Goal: Task Accomplishment & Management: Complete application form

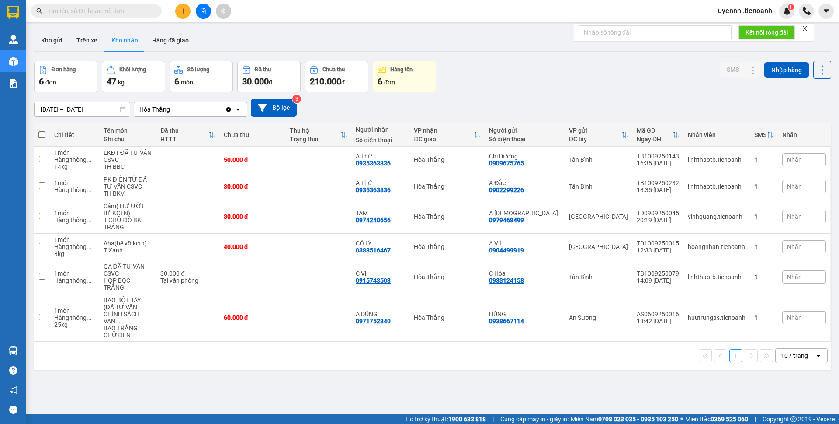
click at [184, 10] on icon "plus" at bounding box center [183, 11] width 6 height 6
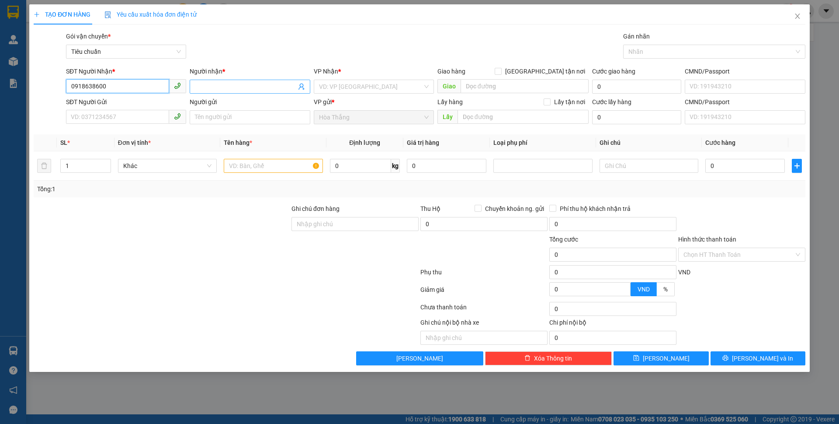
type input "0918638600"
click at [244, 85] on input "Người nhận *" at bounding box center [245, 87] width 101 height 10
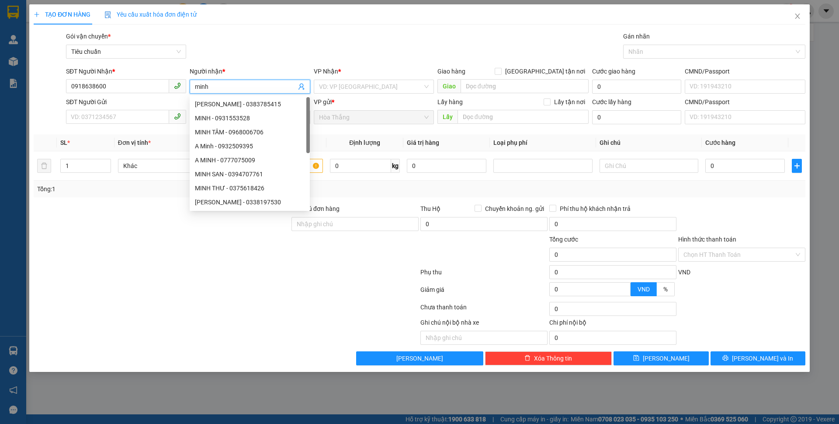
drag, startPoint x: 209, startPoint y: 86, endPoint x: 172, endPoint y: 86, distance: 37.2
click at [172, 86] on div "SĐT Người Nhận * 0918638600 Người nhận * minh VP Nhận * VD: VP [GEOGRAPHIC_DATA…" at bounding box center [435, 81] width 743 height 31
type input "MINH"
click at [348, 83] on input "search" at bounding box center [371, 86] width 104 height 13
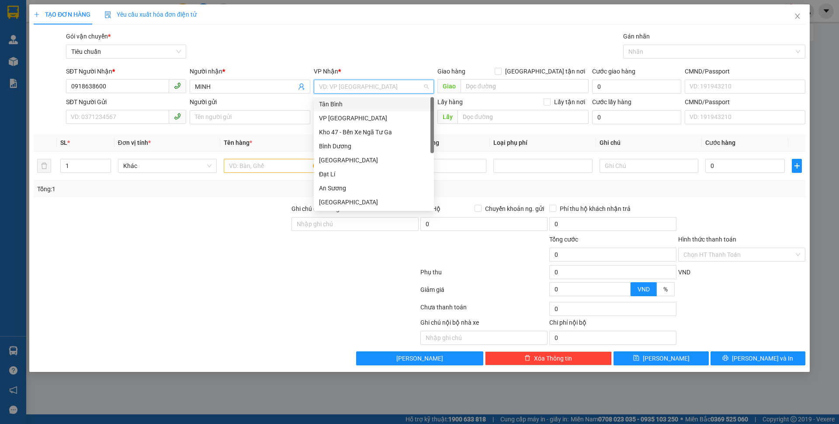
click at [331, 107] on div "Tân Bình" at bounding box center [374, 104] width 110 height 10
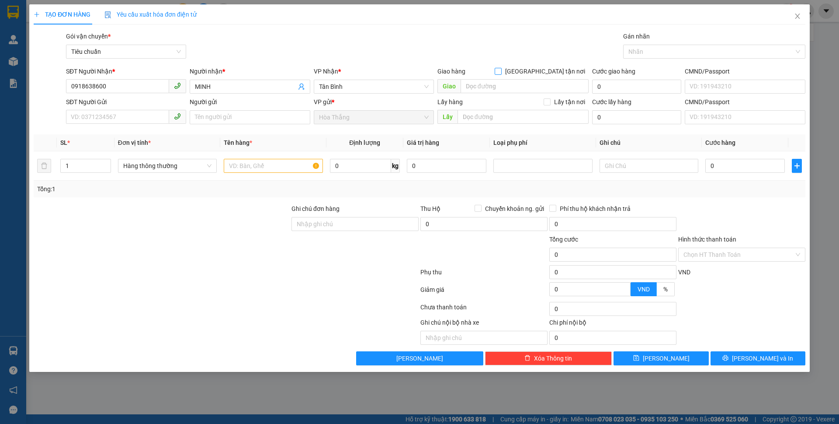
click at [502, 70] on span at bounding box center [498, 71] width 7 height 7
click at [501, 70] on input "[GEOGRAPHIC_DATA] tận nơi" at bounding box center [498, 71] width 6 height 6
checkbox input "true"
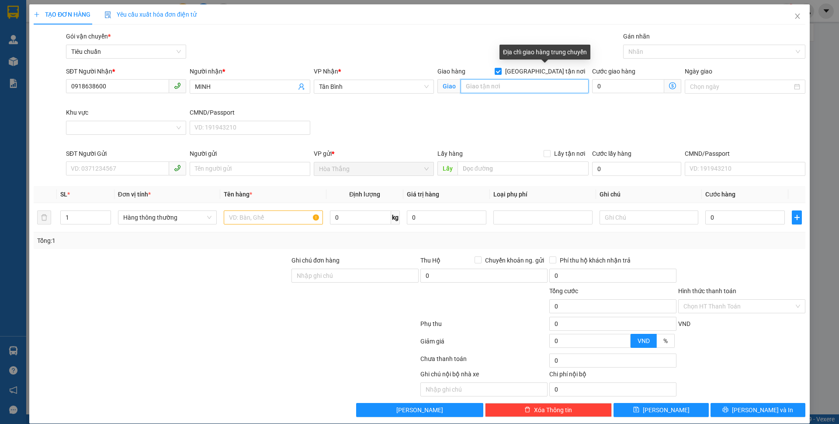
click at [526, 83] on input "search" at bounding box center [525, 86] width 128 height 14
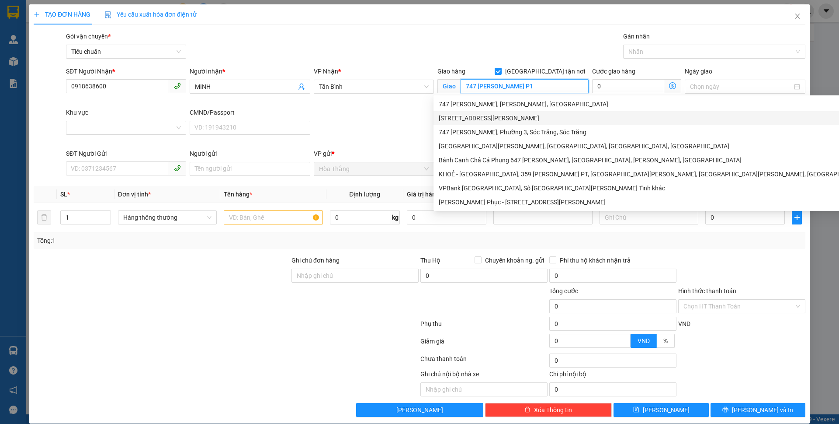
click at [488, 116] on div "[STREET_ADDRESS][PERSON_NAME]" at bounding box center [714, 118] width 551 height 10
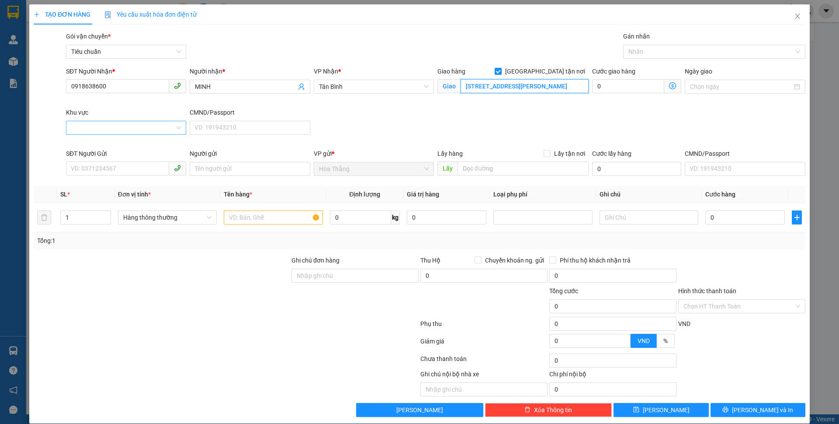
type input "[STREET_ADDRESS][PERSON_NAME]"
click at [103, 128] on input "Khu vực" at bounding box center [123, 127] width 104 height 13
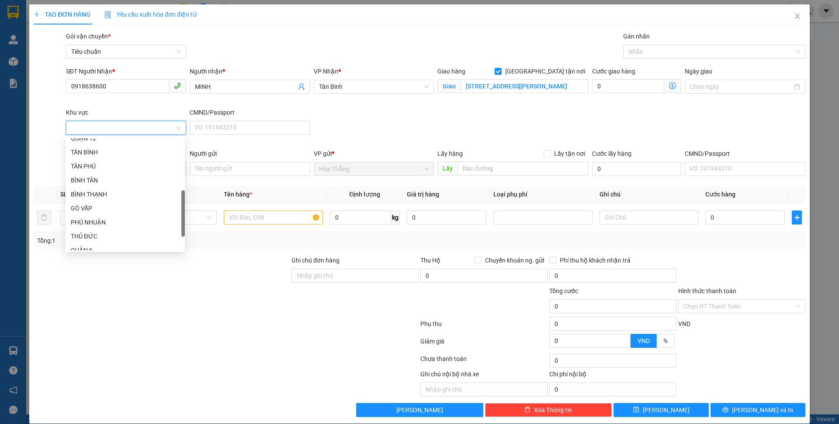
scroll to position [219, 0]
click at [94, 220] on div "QUẬN 5" at bounding box center [125, 221] width 109 height 10
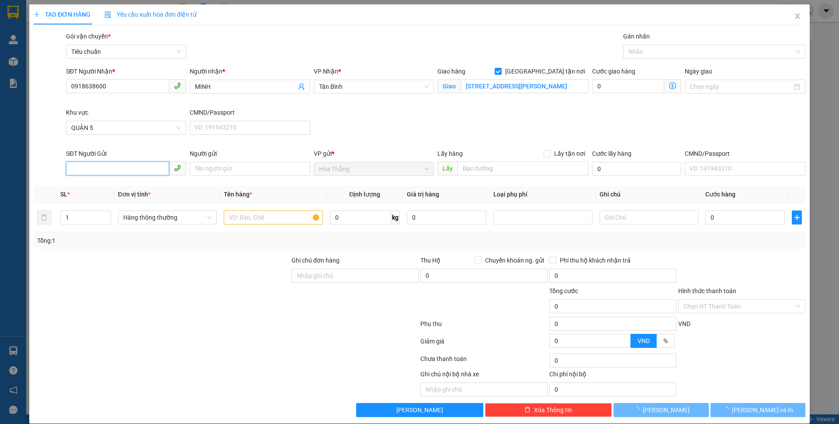
click at [98, 171] on input "SĐT Người Gửi" at bounding box center [117, 168] width 103 height 14
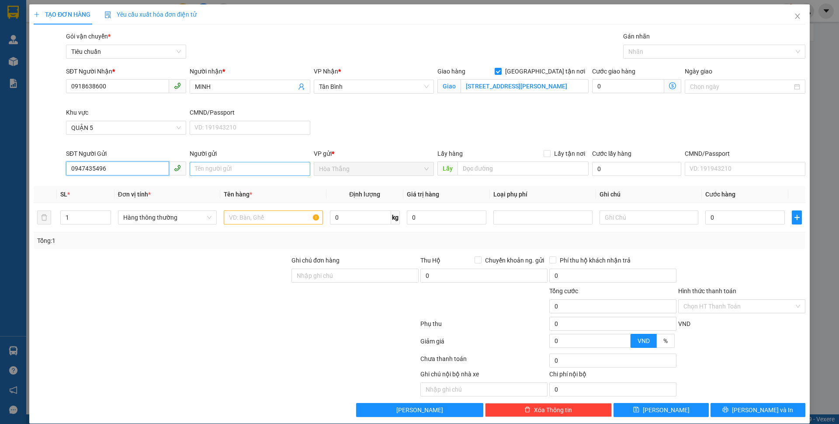
type input "0947435496"
click at [239, 167] on input "Người gửi" at bounding box center [250, 169] width 120 height 14
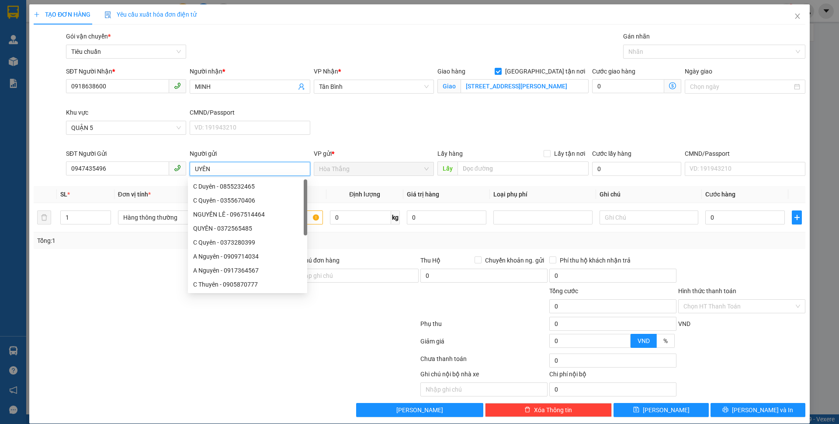
type input "UYÊN"
click at [36, 411] on div "Lưu nháp Xóa Thông tin [PERSON_NAME] và In" at bounding box center [420, 410] width 774 height 14
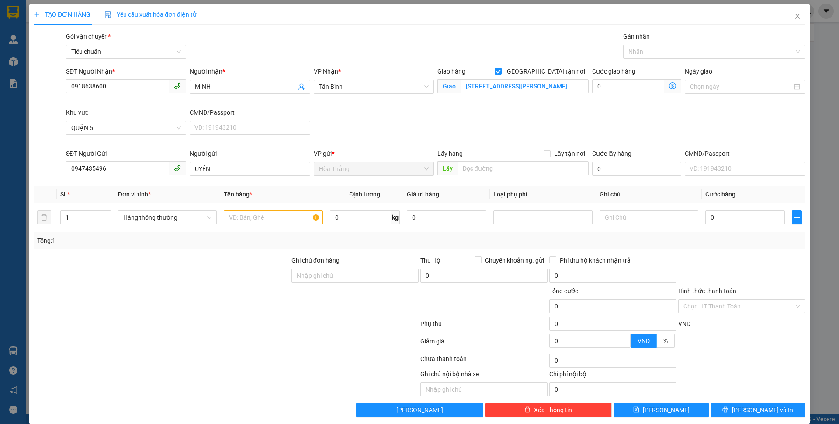
drag, startPoint x: 249, startPoint y: 373, endPoint x: 253, endPoint y: 313, distance: 60.4
click at [251, 373] on div at bounding box center [146, 382] width 226 height 27
click at [243, 218] on input "text" at bounding box center [273, 217] width 99 height 14
drag, startPoint x: 260, startPoint y: 217, endPoint x: 335, endPoint y: 224, distance: 75.5
click at [335, 224] on tr "1 Hàng thông thường LK ĐIỆN TỬ ĐÃ TƯ VA 0 kg 0 0" at bounding box center [420, 217] width 772 height 29
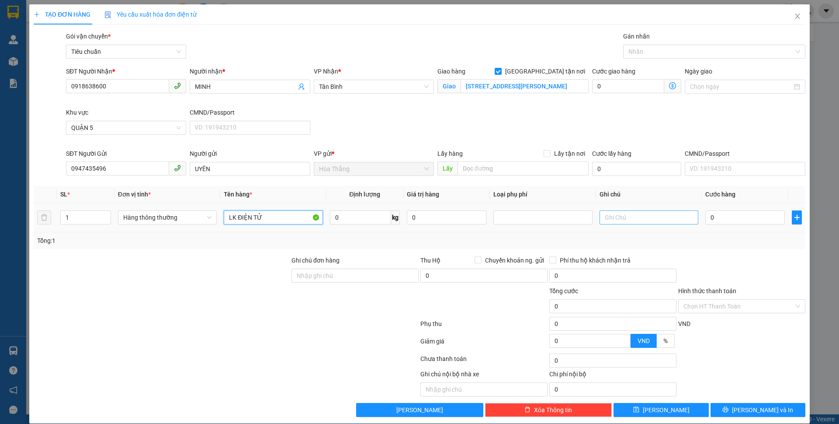
type input "LK ĐIỆN TỬ"
click at [626, 220] on input "text" at bounding box center [649, 217] width 99 height 14
type input "HỘP TRƠN"
click at [340, 217] on input "0" at bounding box center [360, 217] width 61 height 14
type input "1"
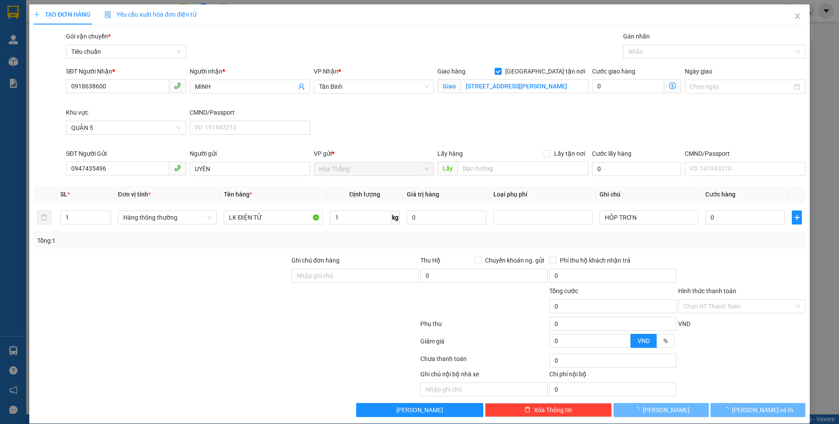
click at [636, 124] on div "SĐT Người Nhận * 0918638600 Người nhận * MINH VP Nhận * Tân Bình Giao hàng [GEO…" at bounding box center [435, 107] width 743 height 82
click at [636, 123] on div "SĐT Người Nhận * 0918638600 Người nhận * MINH VP Nhận * Tân Bình Giao hàng [GEO…" at bounding box center [435, 107] width 743 height 82
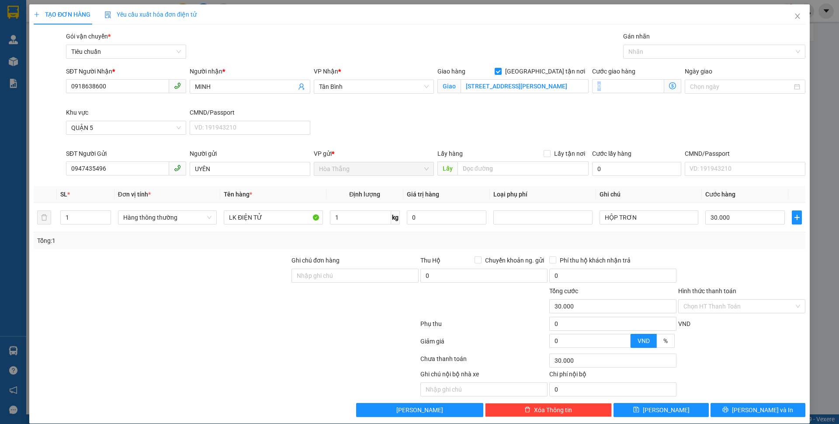
type input "30.000"
type input "80.000"
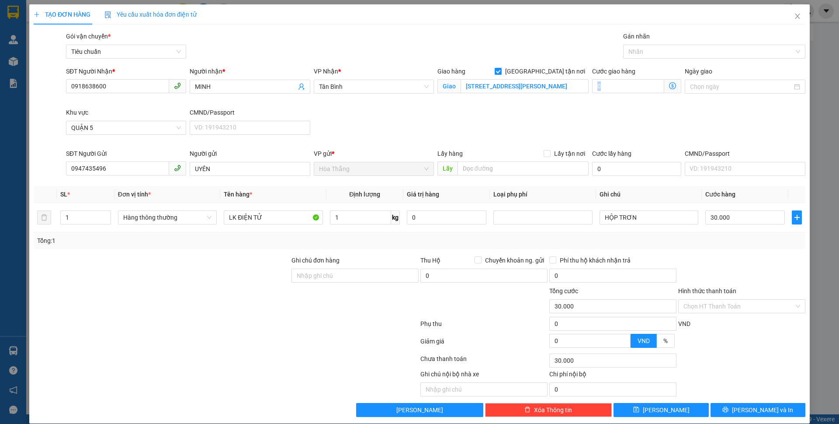
type input "50.000"
click at [669, 85] on icon "dollar-circle" at bounding box center [672, 85] width 7 height 7
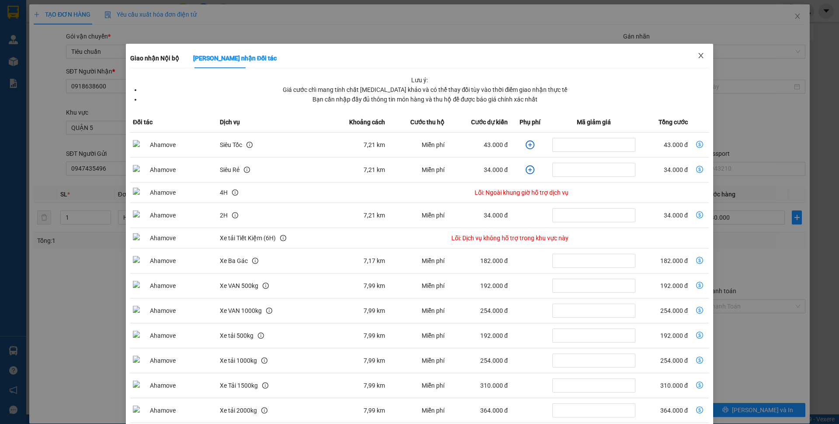
click at [698, 53] on icon "close" at bounding box center [701, 55] width 7 height 7
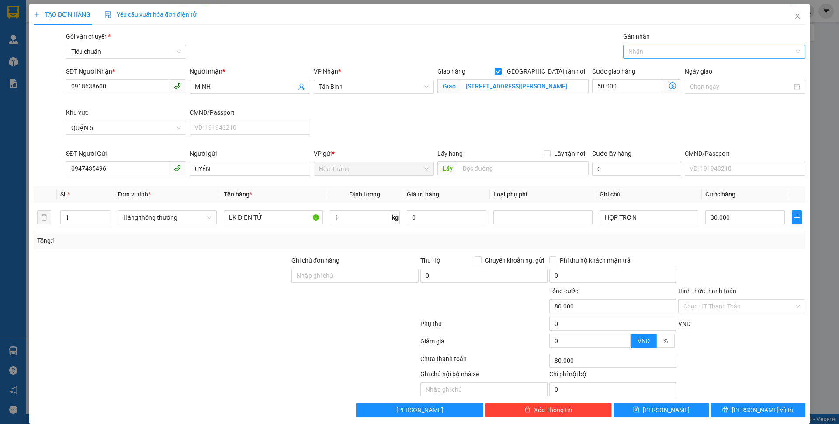
click at [650, 58] on div "Nhãn" at bounding box center [714, 52] width 182 height 14
click at [642, 84] on div "Giao Tận Nơi" at bounding box center [708, 83] width 170 height 10
drag, startPoint x: 698, startPoint y: 305, endPoint x: 703, endPoint y: 319, distance: 15.2
click at [698, 305] on input "Hình thức thanh toán" at bounding box center [739, 306] width 111 height 13
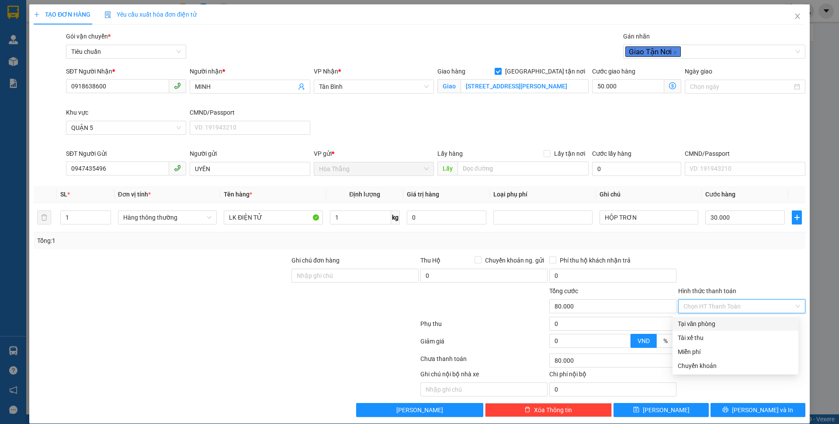
click at [702, 324] on div "Tại văn phòng" at bounding box center [735, 324] width 115 height 10
type input "0"
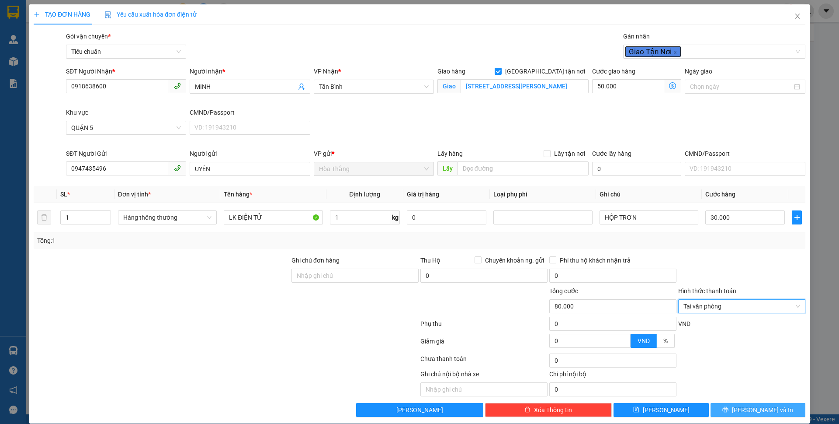
click at [730, 408] on button "[PERSON_NAME] và In" at bounding box center [758, 410] width 95 height 14
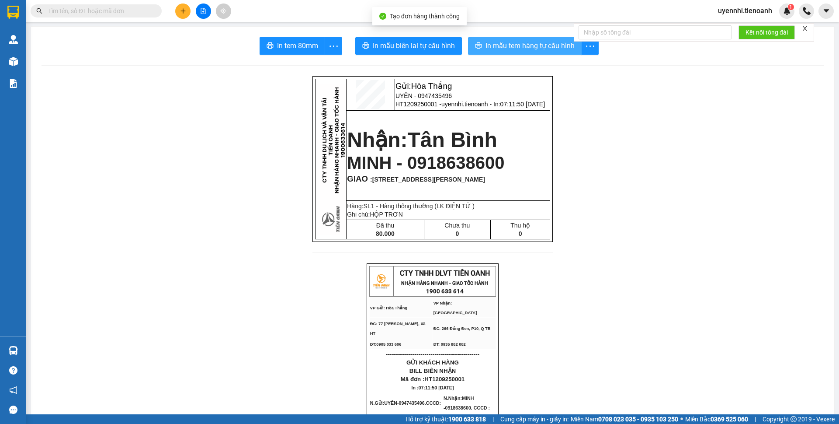
click at [541, 50] on span "In mẫu tem hàng tự cấu hình" at bounding box center [530, 45] width 89 height 11
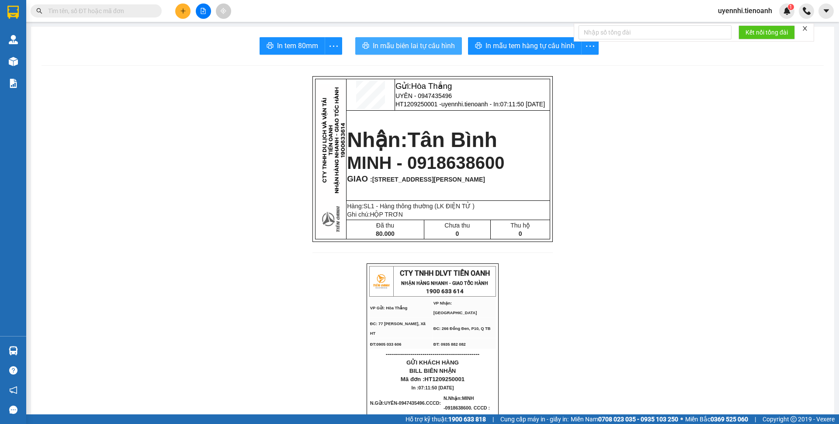
click at [395, 47] on span "In mẫu biên lai tự cấu hình" at bounding box center [414, 45] width 82 height 11
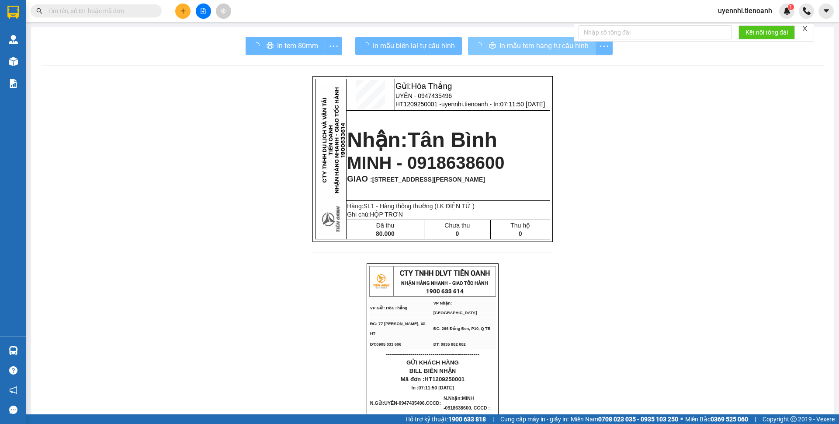
click at [517, 42] on span "In mẫu tem hàng tự cấu hình" at bounding box center [544, 45] width 89 height 11
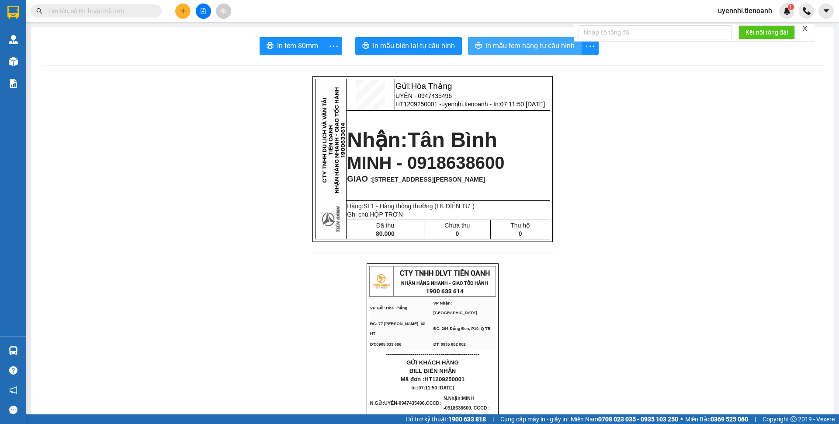
click at [517, 42] on span "In mẫu tem hàng tự cấu hình" at bounding box center [530, 45] width 89 height 11
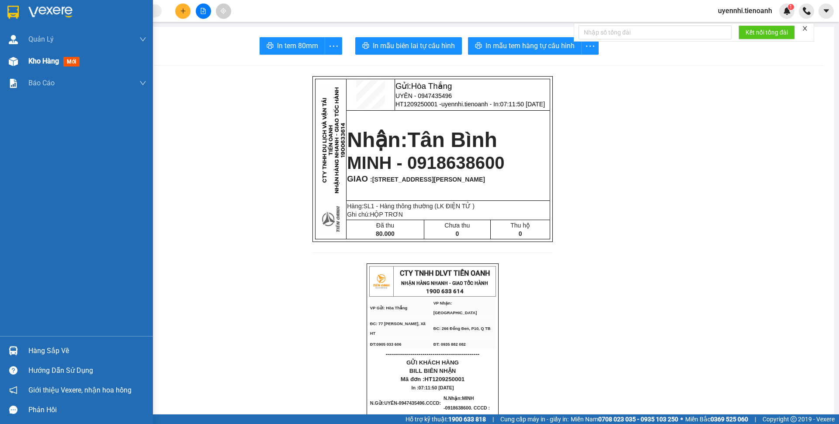
click at [45, 58] on span "Kho hàng" at bounding box center [43, 61] width 31 height 8
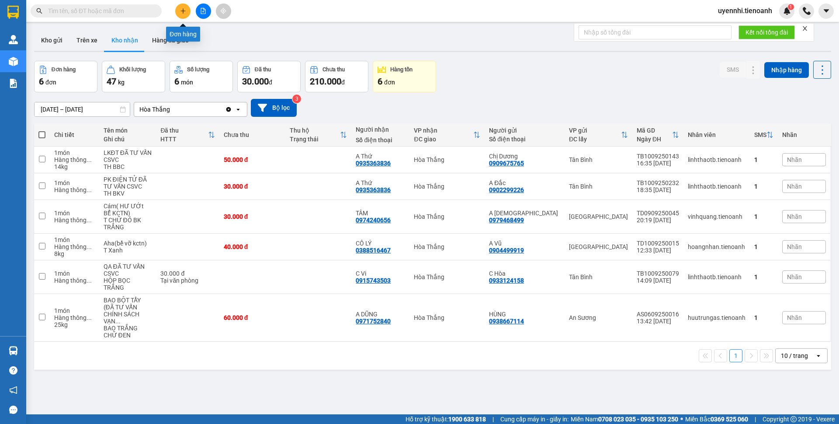
click at [186, 11] on icon "plus" at bounding box center [183, 11] width 6 height 6
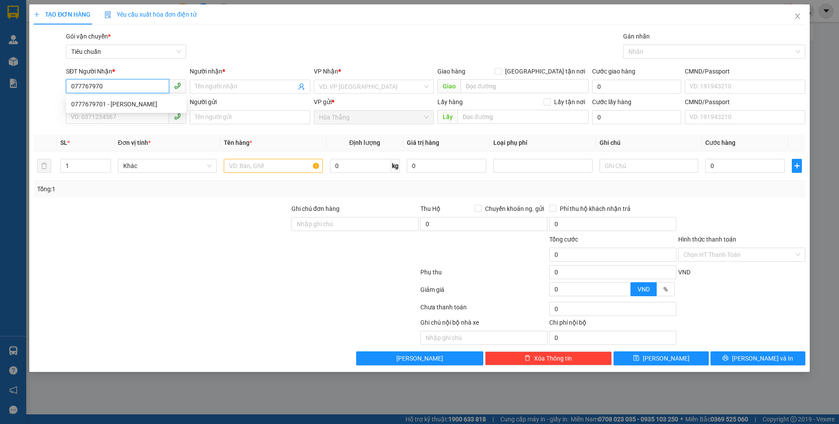
type input "0777679701"
click at [92, 108] on div "0777679701 - [PERSON_NAME]" at bounding box center [126, 104] width 110 height 10
type input "[PERSON_NAME]"
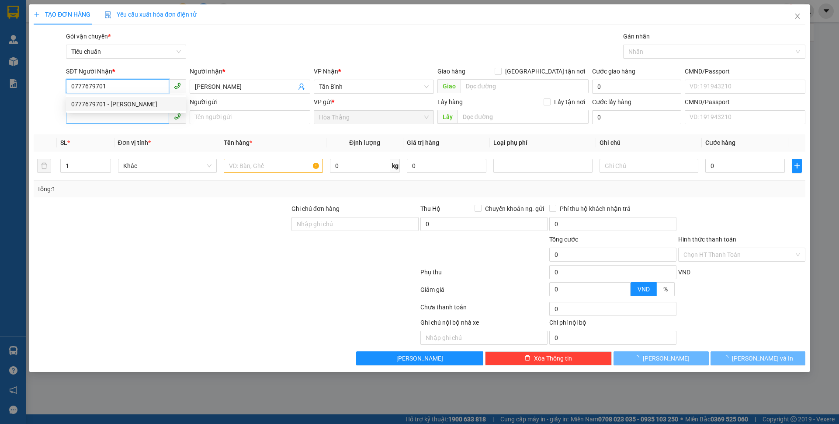
type input "50.000"
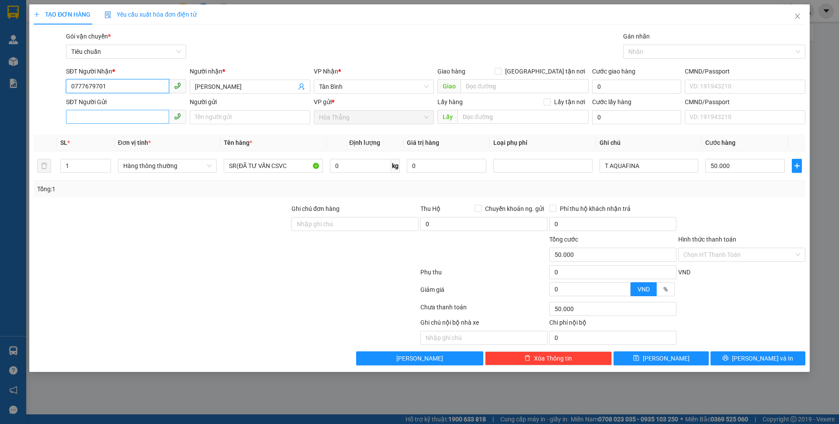
type input "0777679701"
click at [108, 110] on input "SĐT Người Gửi" at bounding box center [117, 117] width 103 height 14
click at [93, 132] on div "0949197879 - A Cường" at bounding box center [126, 135] width 110 height 10
type input "0949197879"
type input "A Cường"
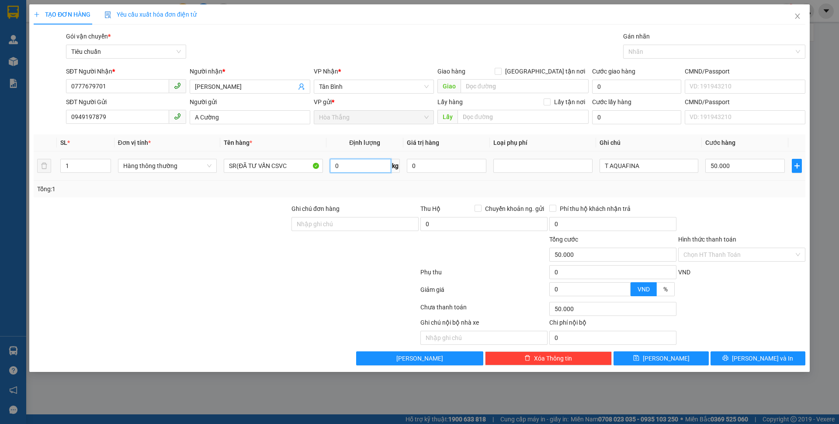
click at [370, 163] on input "0" at bounding box center [360, 166] width 61 height 14
type input "22"
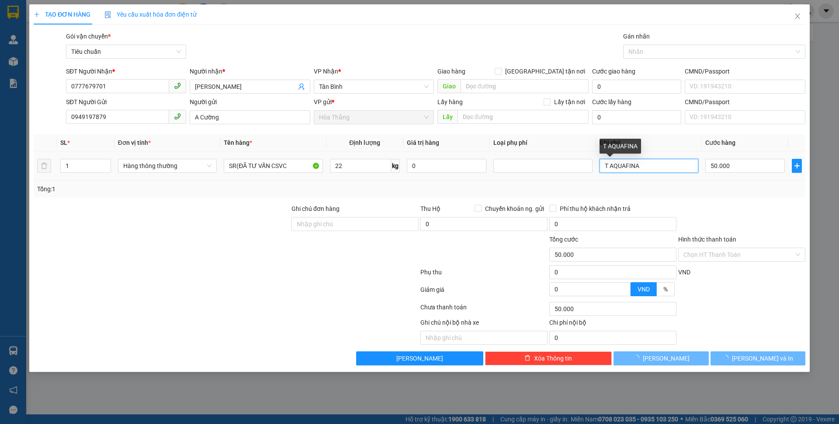
drag, startPoint x: 606, startPoint y: 164, endPoint x: 839, endPoint y: 206, distance: 236.8
click at [839, 207] on div "TẠO ĐƠN HÀNG Yêu cầu xuất hóa đơn điện tử Transit Pickup Surcharge Ids Transit …" at bounding box center [419, 212] width 839 height 424
type input "60.000"
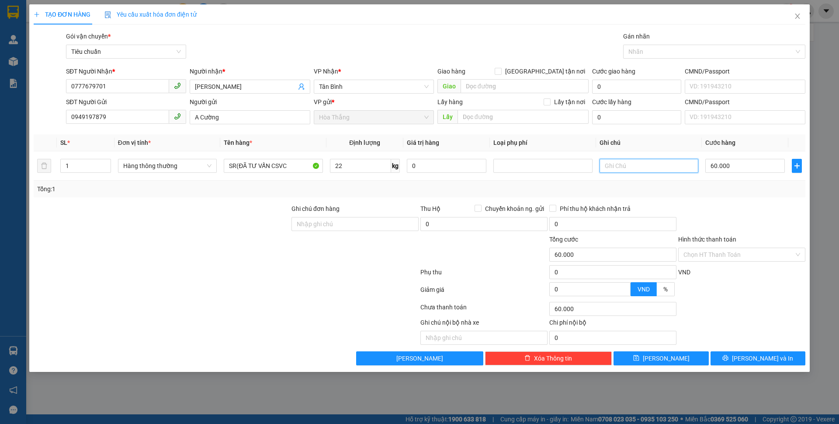
type input "t"
type input "T TRẮNG ĐỎ BKV"
click at [718, 254] on input "Hình thức thanh toán" at bounding box center [739, 254] width 111 height 13
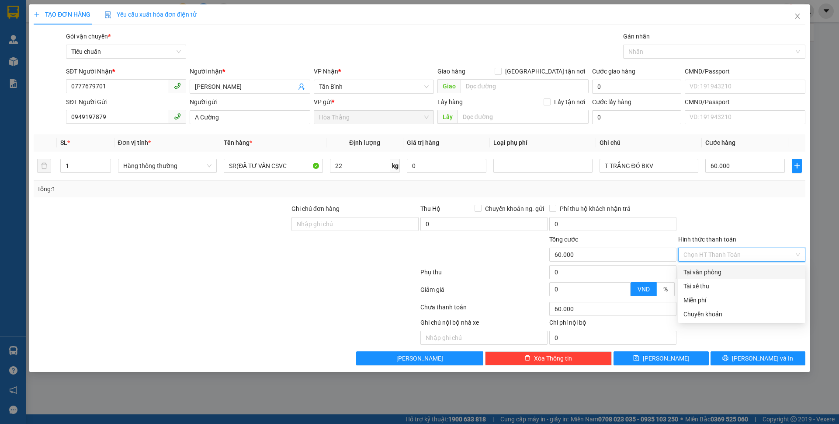
click at [712, 272] on div "Tại văn phòng" at bounding box center [742, 272] width 117 height 10
type input "0"
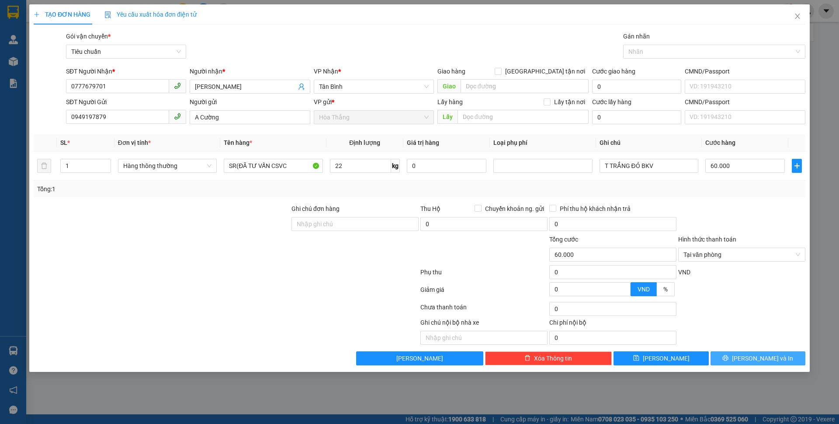
click at [732, 355] on button "[PERSON_NAME] và In" at bounding box center [758, 358] width 95 height 14
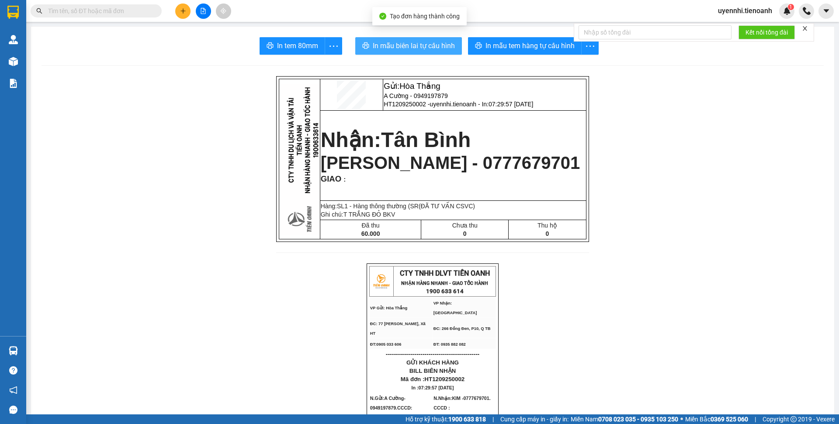
click at [445, 50] on span "In mẫu biên lai tự cấu hình" at bounding box center [414, 45] width 82 height 11
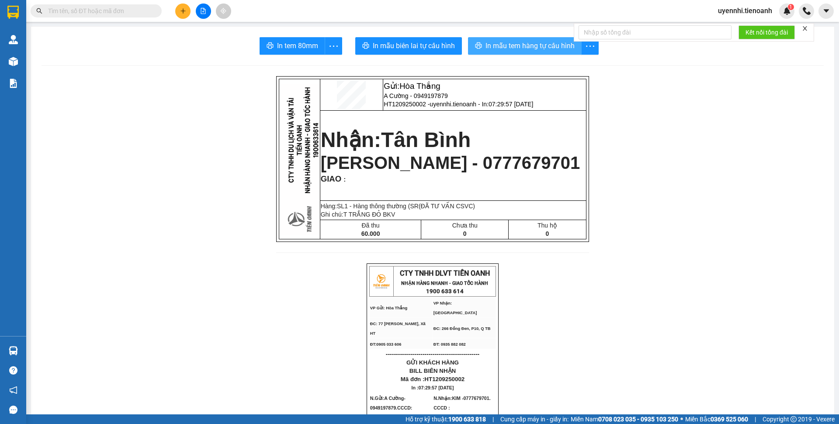
click at [526, 49] on span "In mẫu tem hàng tự cấu hình" at bounding box center [530, 45] width 89 height 11
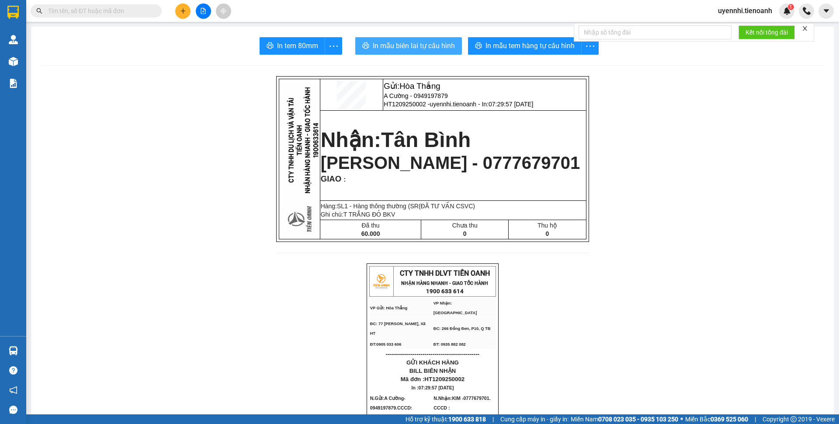
click at [430, 50] on span "In mẫu biên lai tự cấu hình" at bounding box center [414, 45] width 82 height 11
click at [117, 14] on input "text" at bounding box center [99, 11] width 103 height 10
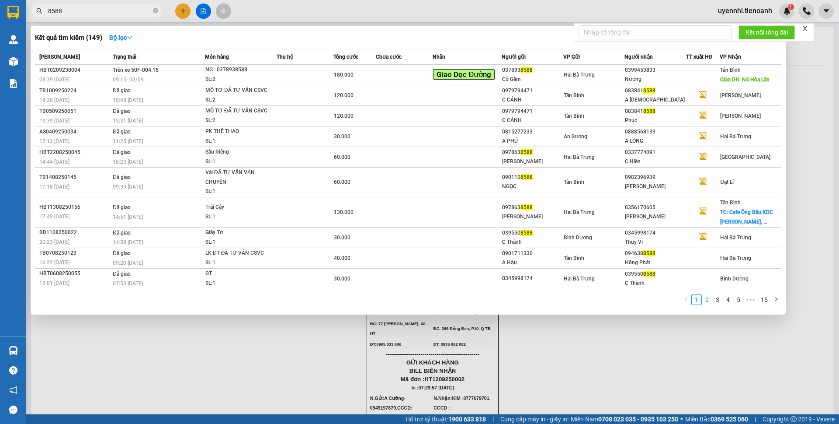
type input "8588"
click at [711, 300] on link "2" at bounding box center [708, 300] width 10 height 10
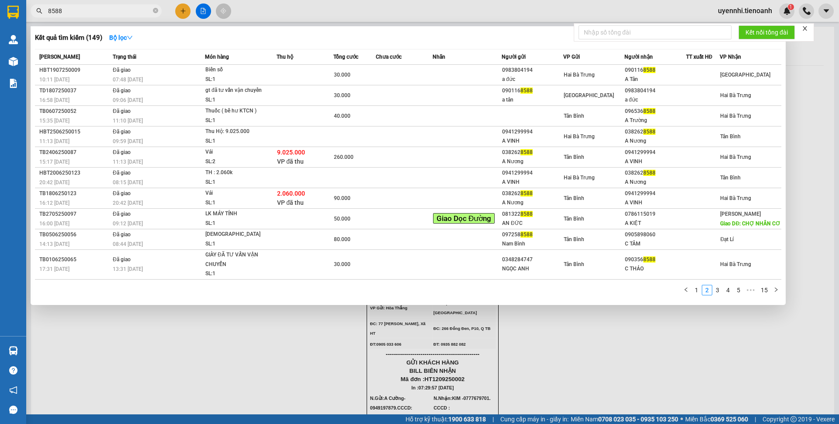
click at [254, 375] on div at bounding box center [419, 212] width 839 height 424
click at [151, 11] on span "8588" at bounding box center [96, 10] width 131 height 13
click at [157, 9] on icon "close-circle" at bounding box center [155, 10] width 5 height 5
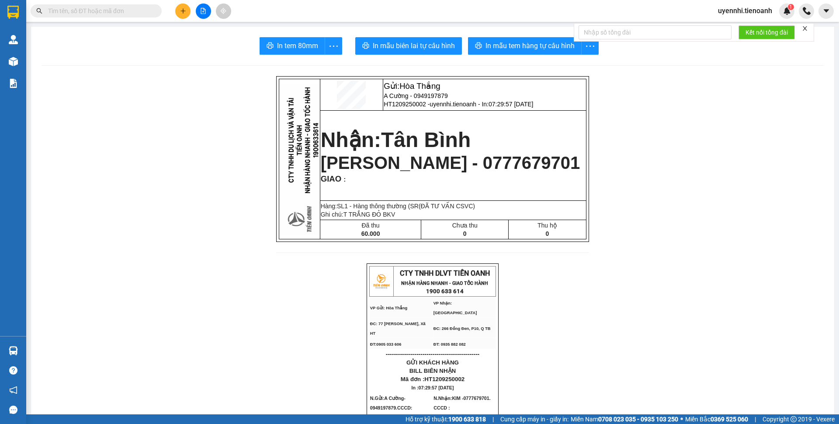
click at [106, 7] on input "text" at bounding box center [99, 11] width 103 height 10
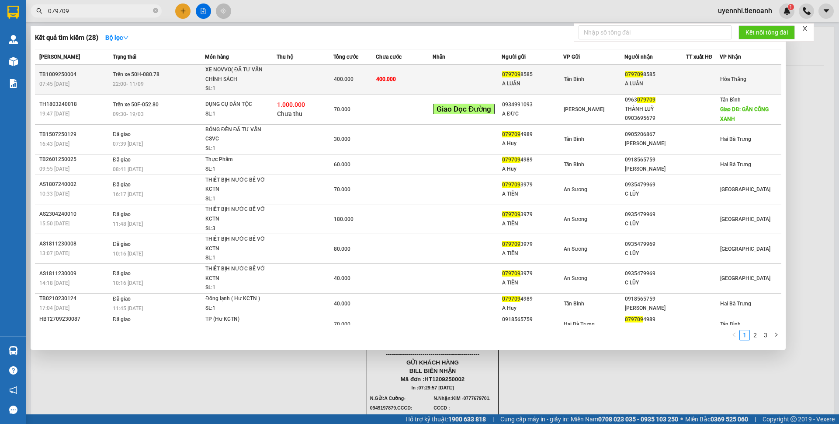
type input "079709"
click at [256, 74] on div "XE NOVVO( ĐÃ TƯ VẤN CHÍNH SÁCH" at bounding box center [239, 74] width 66 height 19
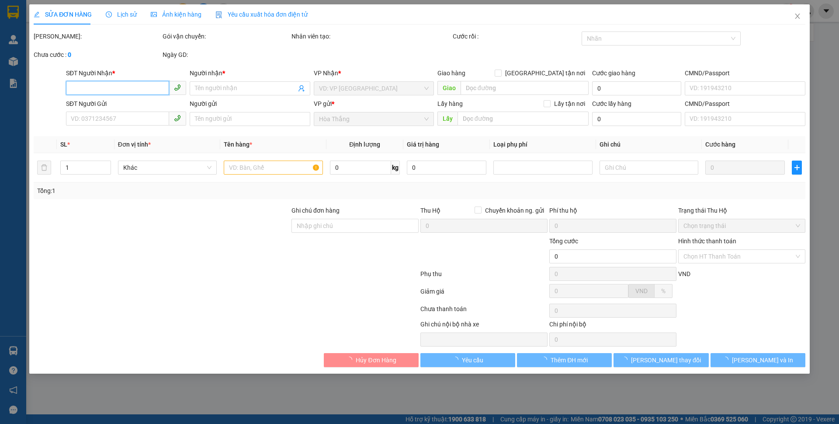
type input "0797098585"
type input "A LUÂN"
type input "0797098585"
type input "A LUÂN"
type input "400.000"
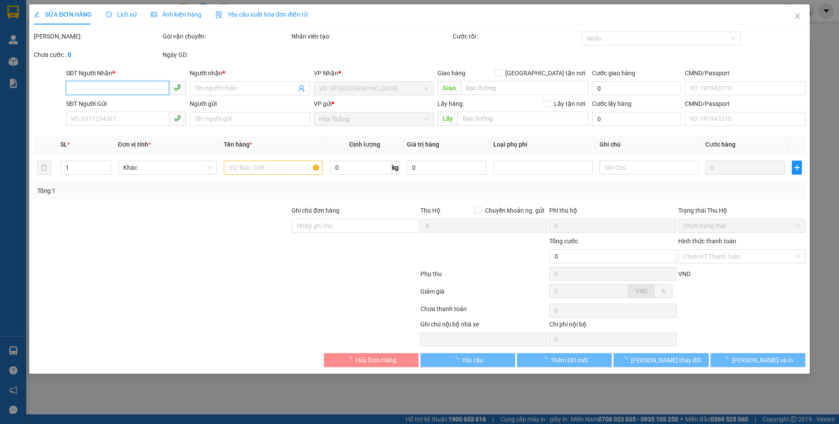
type input "400.000"
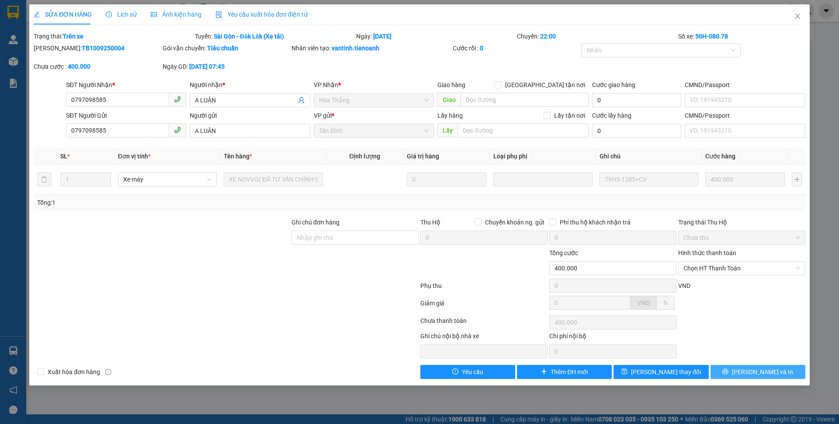
click at [729, 374] on icon "printer" at bounding box center [726, 372] width 6 height 6
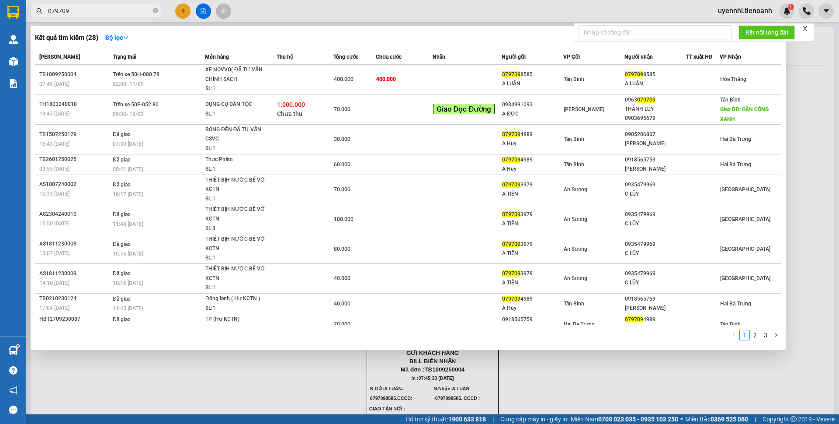
drag, startPoint x: 107, startPoint y: 10, endPoint x: 38, endPoint y: 2, distance: 69.5
click at [38, 3] on div "Kết quả tìm kiếm ( 28 ) Bộ lọc Mã ĐH Trạng thái Món hàng Thu hộ Tổng cước Chưa …" at bounding box center [85, 10] width 171 height 15
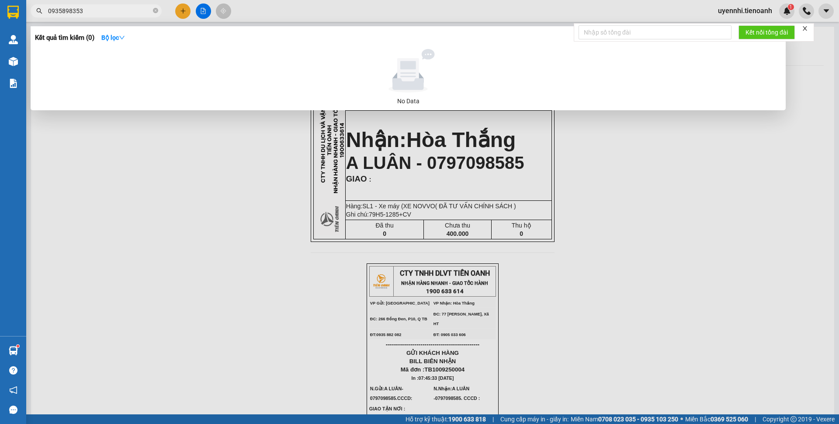
drag, startPoint x: 74, startPoint y: 8, endPoint x: 86, endPoint y: 11, distance: 11.7
click at [86, 11] on input "0935898353" at bounding box center [99, 11] width 103 height 10
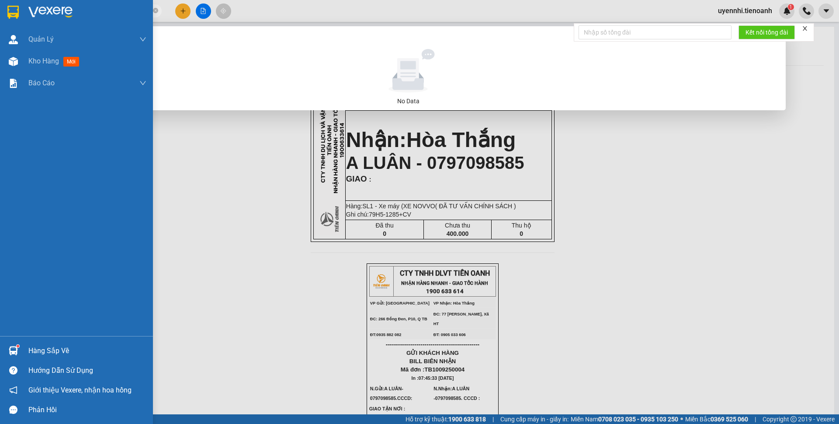
drag, startPoint x: 98, startPoint y: 8, endPoint x: 3, endPoint y: 7, distance: 95.8
click at [3, 7] on section "Kết quả tìm kiếm ( 0 ) Bộ lọc No Data 0935898333 uyennhi.tienoanh 1 Quản Lý Quả…" at bounding box center [419, 212] width 839 height 424
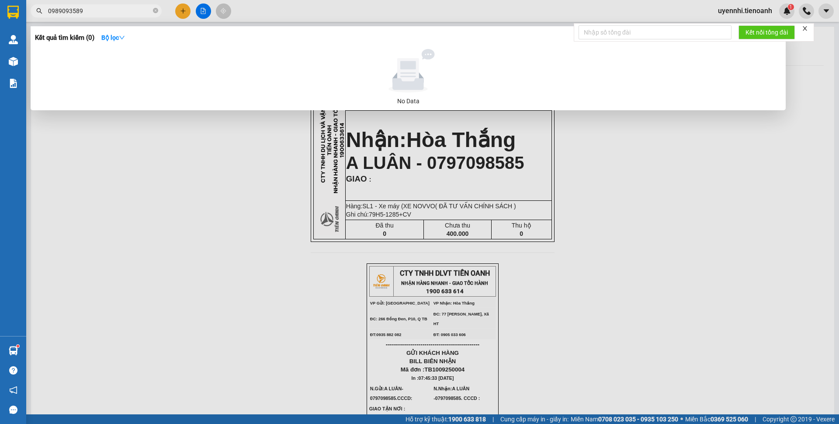
type input "0989093589"
drag, startPoint x: 61, startPoint y: 5, endPoint x: 42, endPoint y: 5, distance: 18.8
click at [42, 5] on span "0989093589" at bounding box center [96, 10] width 131 height 13
click at [157, 12] on icon "close-circle" at bounding box center [155, 10] width 5 height 5
type input "0935893353"
